Goal: Information Seeking & Learning: Learn about a topic

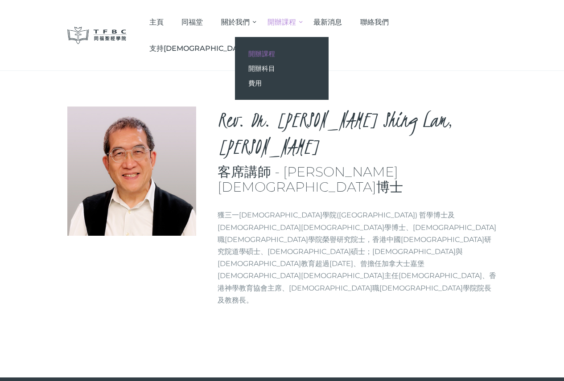
click at [275, 52] on span "開辦課程" at bounding box center [261, 53] width 27 height 8
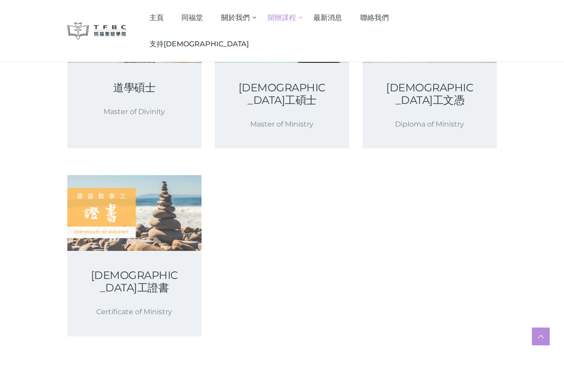
scroll to position [134, 0]
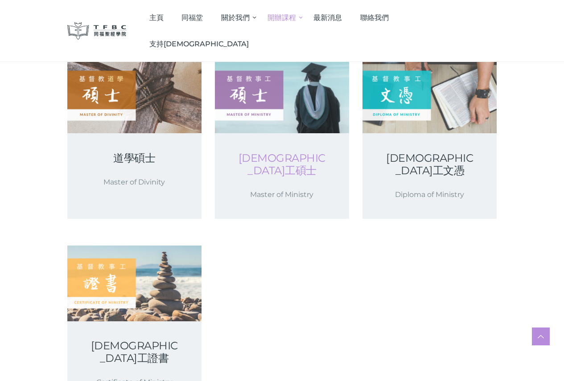
click at [302, 166] on link "[DEMOGRAPHIC_DATA]工碩士" at bounding box center [281, 164] width 91 height 25
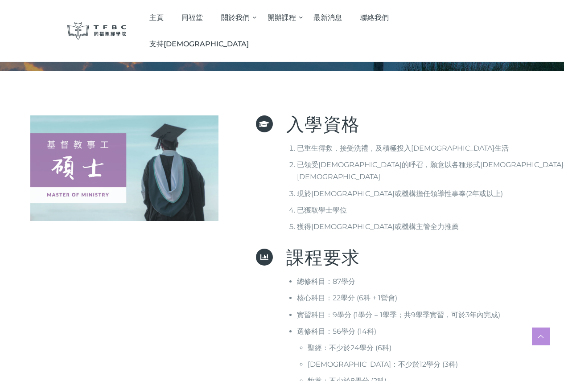
scroll to position [134, 0]
